Goal: Task Accomplishment & Management: Use online tool/utility

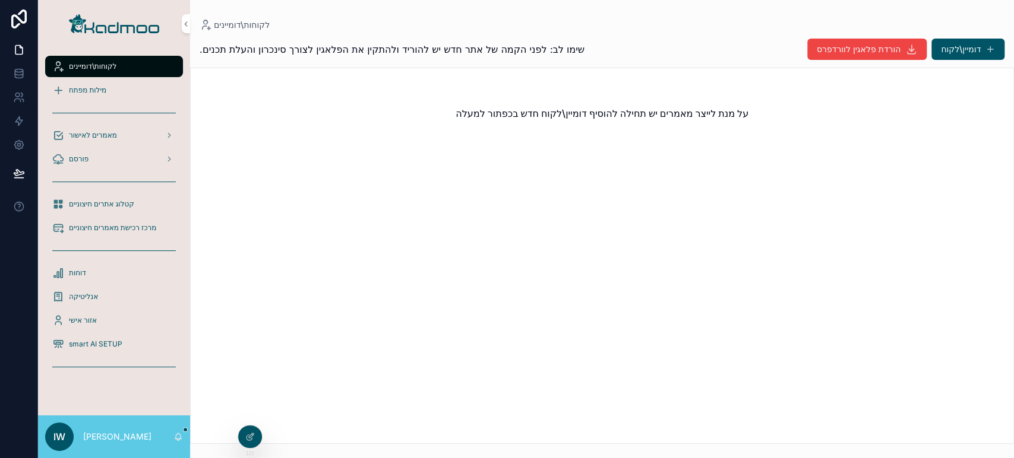
click at [0, 0] on icon at bounding box center [0, 0] width 0 height 0
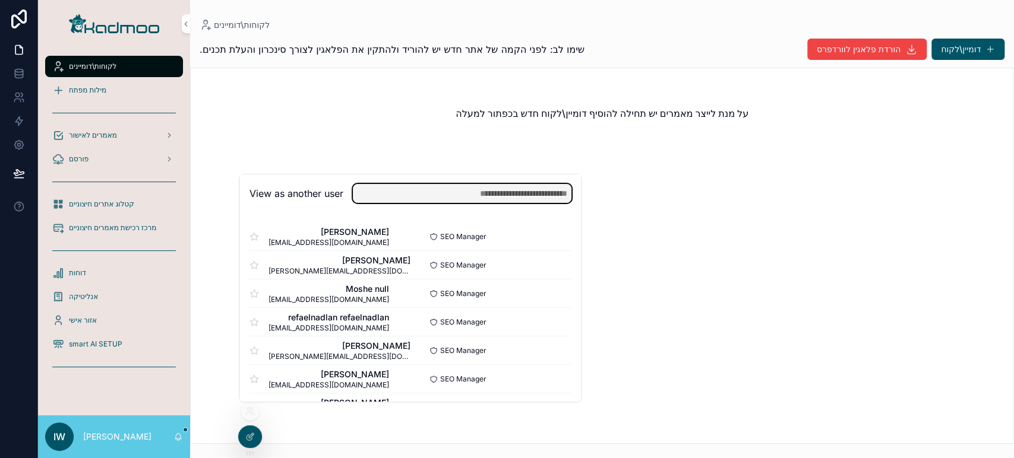
click at [441, 190] on input "text" at bounding box center [462, 193] width 219 height 19
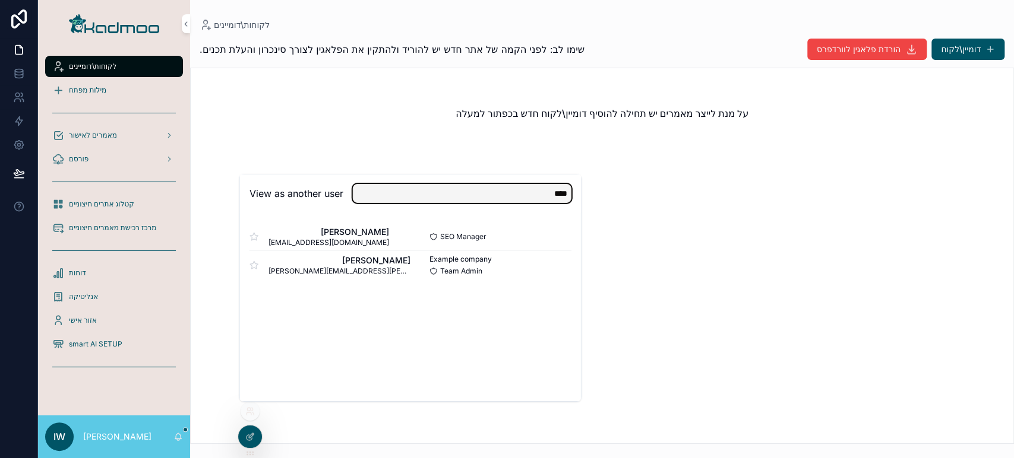
type input "****"
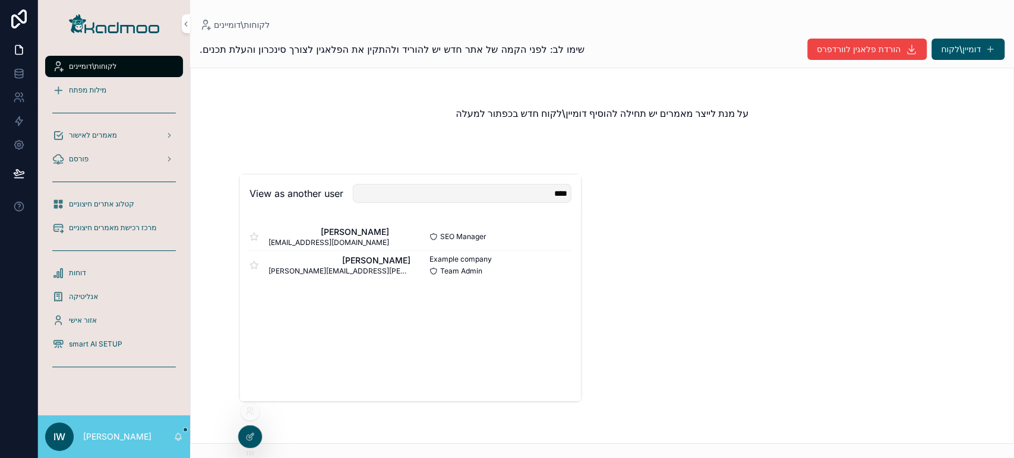
click at [0, 0] on button "Select" at bounding box center [0, 0] width 0 height 0
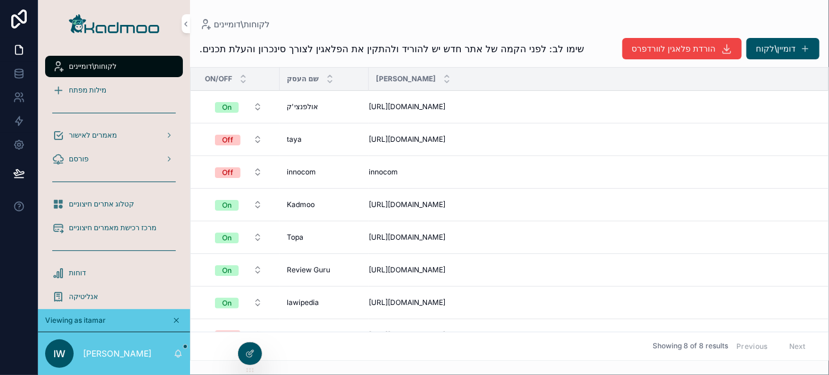
click at [103, 70] on span "לקוחות\דומיינים" at bounding box center [93, 67] width 48 height 10
click at [112, 95] on div "מילות מפתח" at bounding box center [114, 90] width 124 height 19
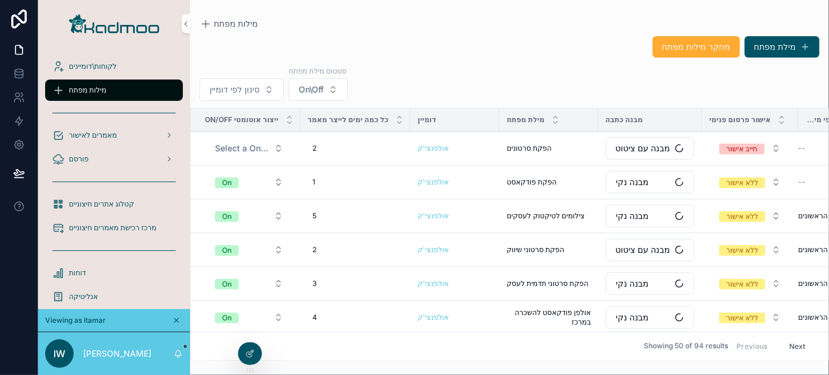
click at [266, 92] on button "סינון לפי דומיין" at bounding box center [242, 89] width 84 height 23
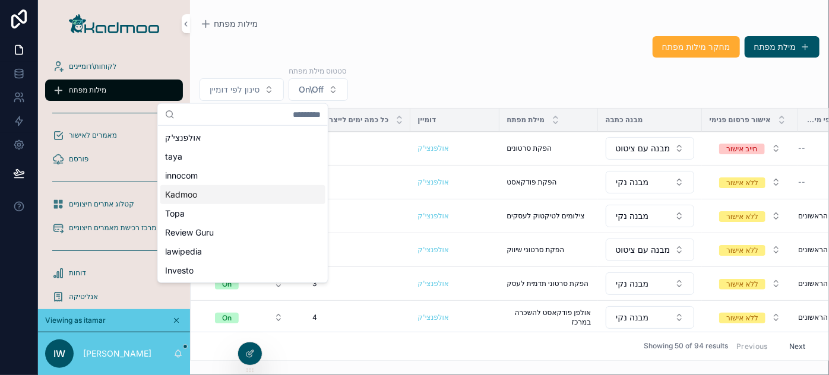
click at [194, 191] on span "Kadmoo" at bounding box center [181, 195] width 32 height 12
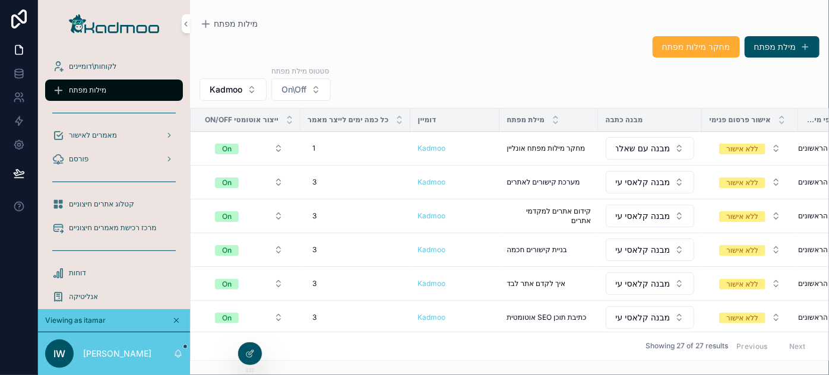
scroll to position [53, 0]
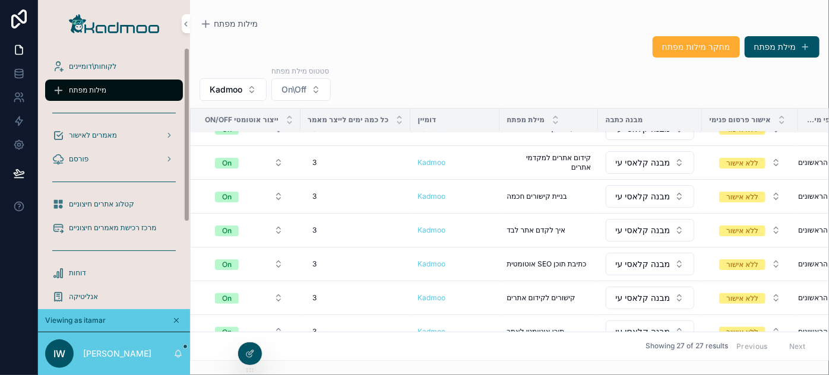
click at [85, 205] on span "קטלוג אתרים חיצוניים" at bounding box center [101, 205] width 65 height 10
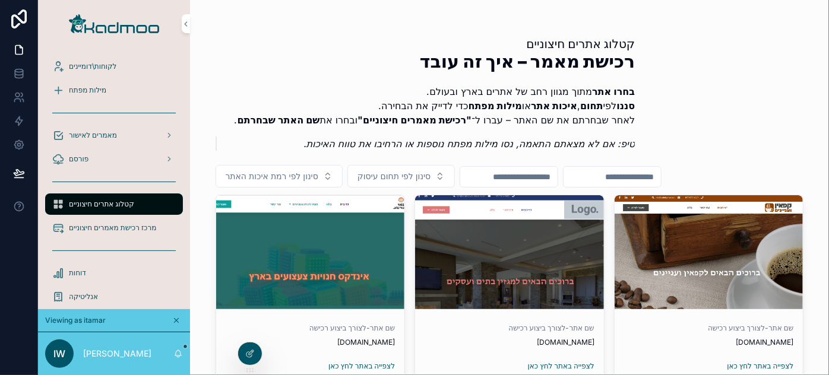
click at [661, 175] on input "scrollable content" at bounding box center [612, 177] width 97 height 17
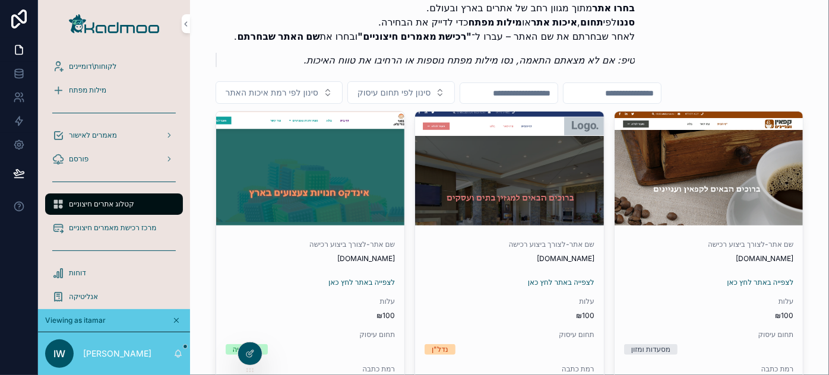
scroll to position [107, 0]
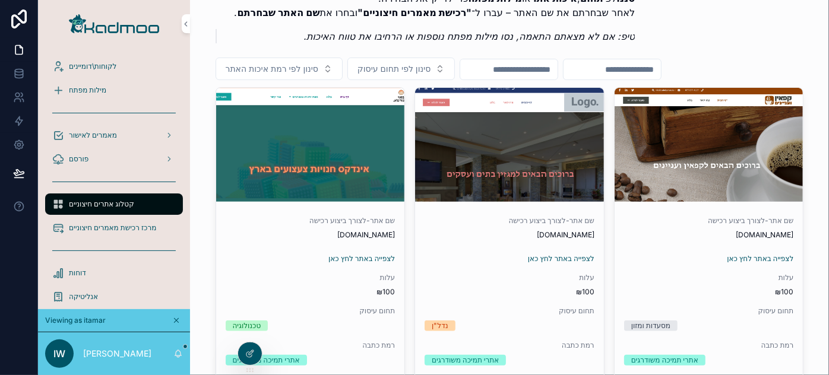
click at [0, 0] on span "להזמנת המאמר לחץ כאן" at bounding box center [0, 0] width 0 height 0
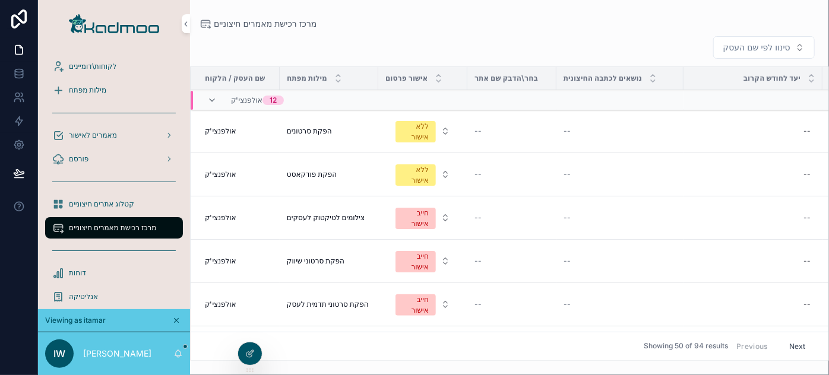
click at [102, 202] on span "קטלוג אתרים חיצוניים" at bounding box center [101, 205] width 65 height 10
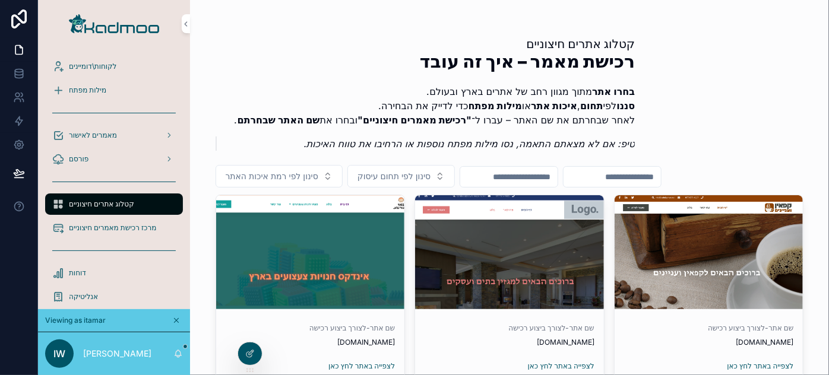
click at [437, 171] on button "סינון לפי תחום עיסוק" at bounding box center [400, 176] width 107 height 23
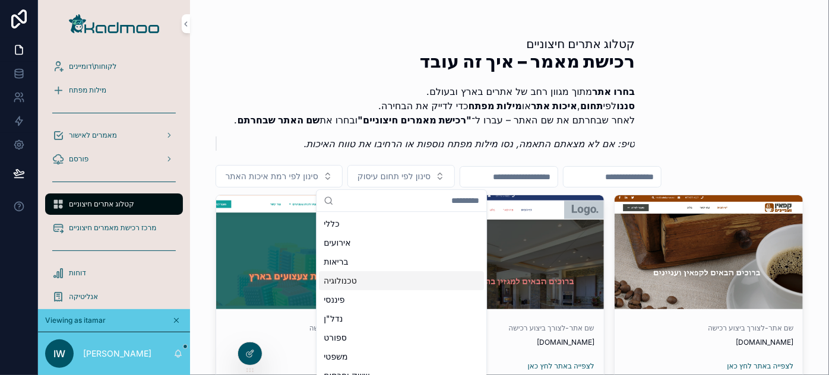
click at [375, 273] on div "טכנולוגיה" at bounding box center [401, 280] width 165 height 19
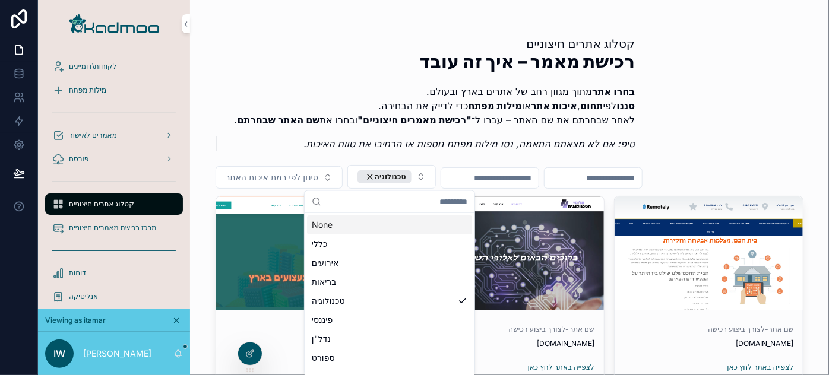
click at [366, 175] on div "טכנולוגיה" at bounding box center [384, 176] width 54 height 13
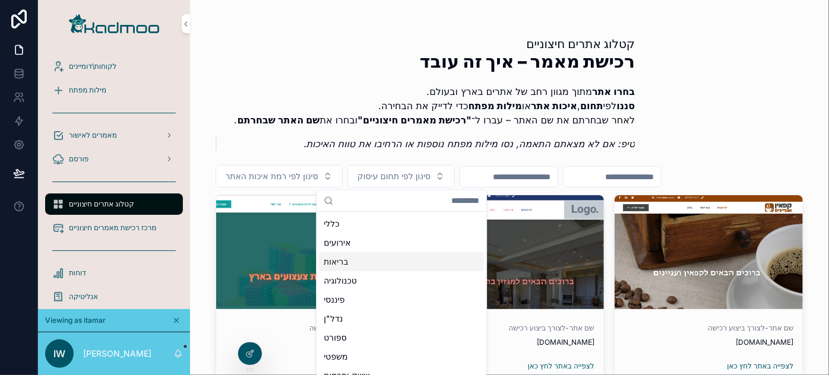
click at [352, 269] on div "בריאות" at bounding box center [401, 261] width 165 height 19
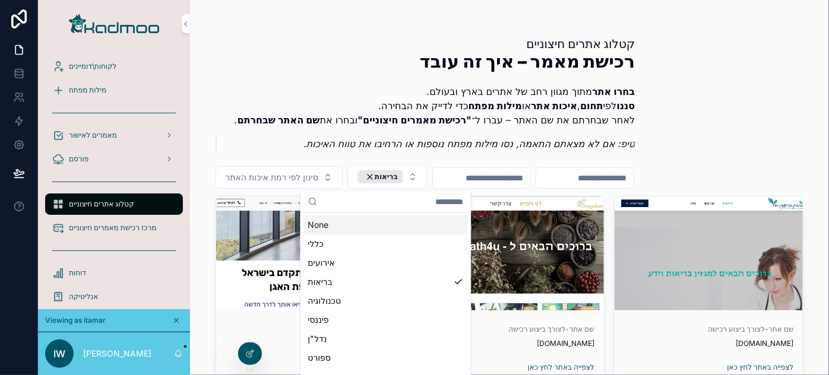
click at [308, 176] on span "סינון לפי רמת איכות האתר" at bounding box center [272, 178] width 93 height 12
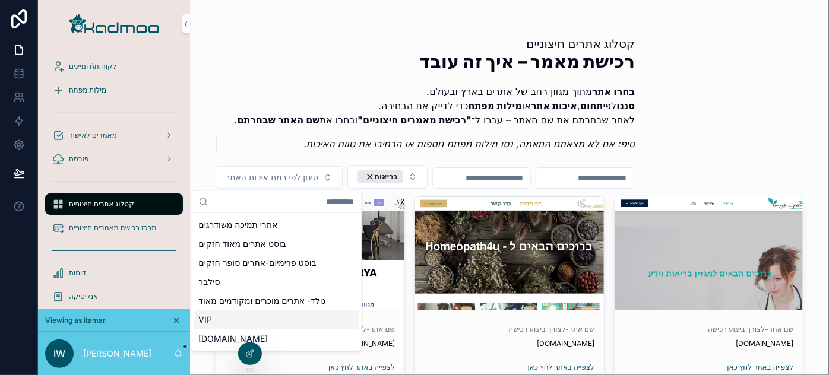
click at [242, 322] on div "VIP" at bounding box center [276, 320] width 165 height 19
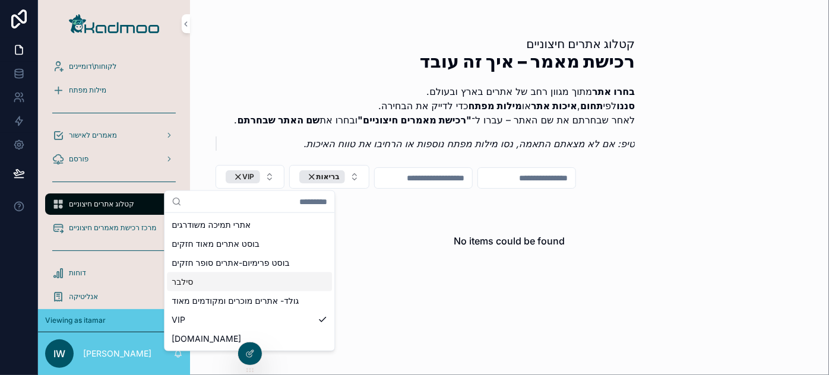
click at [238, 276] on div "סילבר" at bounding box center [249, 282] width 165 height 19
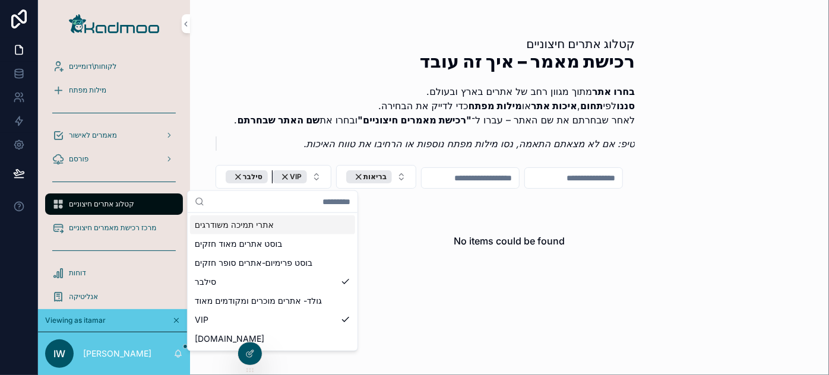
click at [280, 176] on div "VIP" at bounding box center [290, 176] width 34 height 13
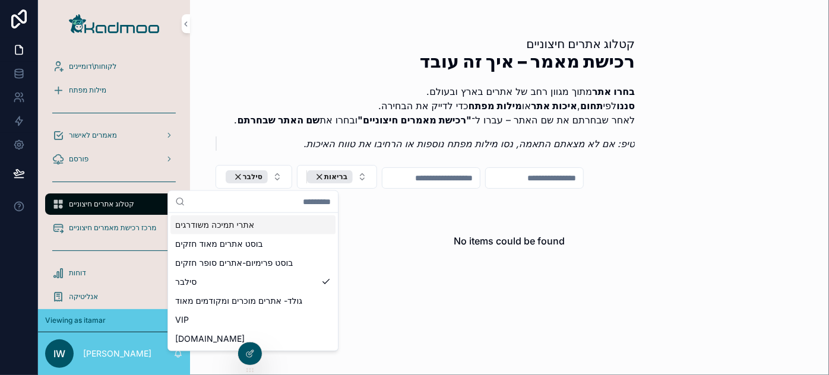
click at [314, 178] on div "בריאות" at bounding box center [330, 176] width 46 height 13
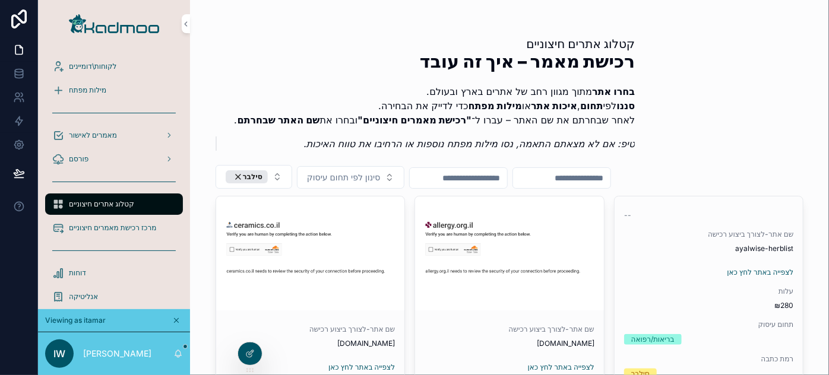
click at [104, 88] on span "מילות מפתח" at bounding box center [87, 91] width 37 height 10
